Goal: Navigation & Orientation: Find specific page/section

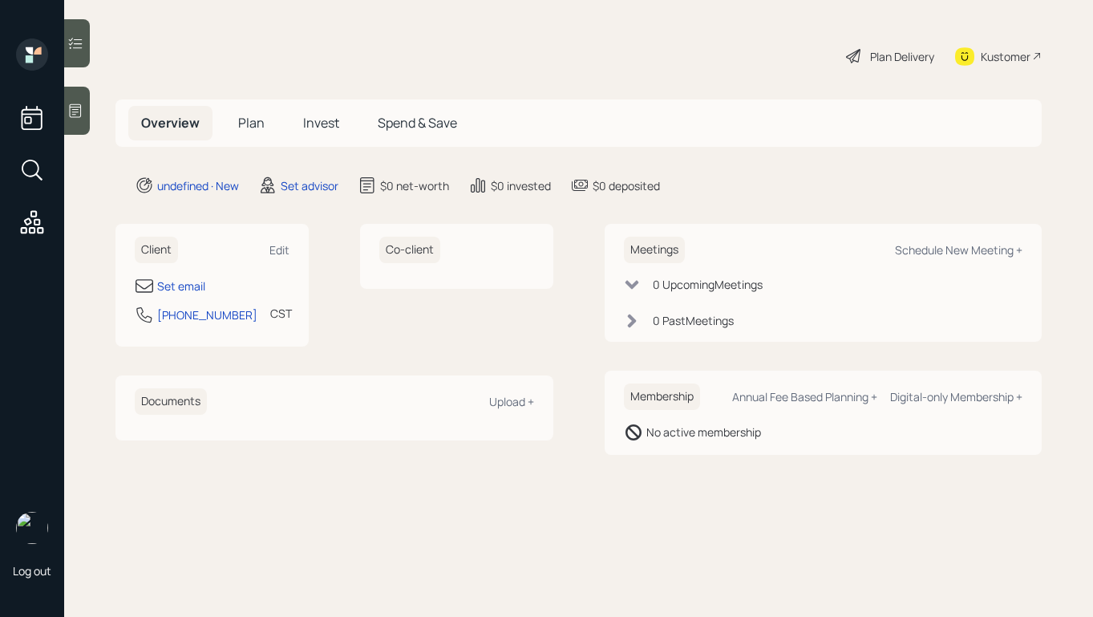
click at [82, 108] on icon at bounding box center [75, 111] width 16 height 16
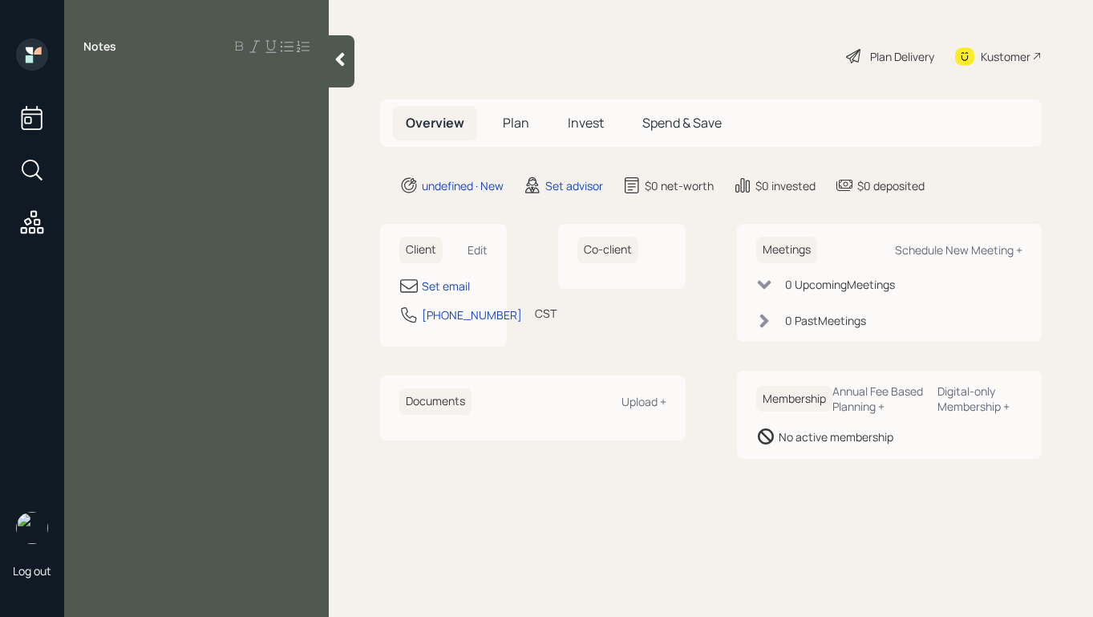
click at [140, 88] on div at bounding box center [196, 83] width 226 height 18
